Goal: Transaction & Acquisition: Purchase product/service

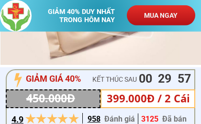
scroll to position [224, 0]
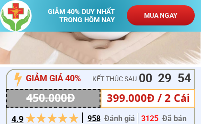
click at [185, 16] on p "MUA NGAY" at bounding box center [161, 15] width 68 height 20
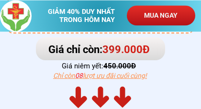
scroll to position [3616, 0]
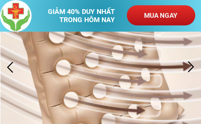
click at [181, 14] on p "MUA NGAY" at bounding box center [161, 15] width 68 height 20
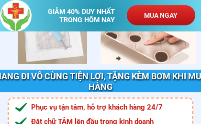
scroll to position [3569, 0]
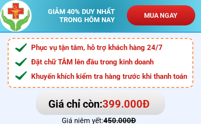
click at [181, 17] on p "MUA NGAY" at bounding box center [161, 15] width 68 height 20
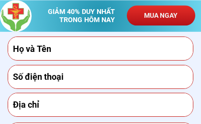
scroll to position [3705, 0]
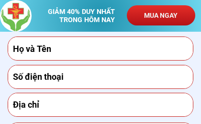
click at [22, 49] on input "text" at bounding box center [101, 48] width 181 height 23
type input "0905007647"
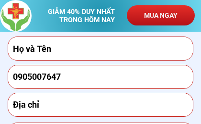
type input "huynh thu phung"
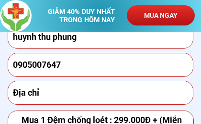
click at [23, 93] on input "text" at bounding box center [101, 92] width 181 height 23
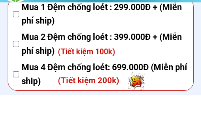
scroll to position [3800, 0]
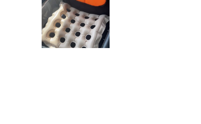
click at [65, 58] on div at bounding box center [76, 103] width 72 height 91
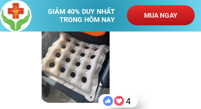
scroll to position [4084, 0]
click at [61, 64] on div at bounding box center [76, 57] width 72 height 91
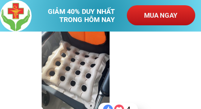
scroll to position [4075, 0]
click at [64, 75] on div at bounding box center [76, 66] width 72 height 91
